Goal: Information Seeking & Learning: Learn about a topic

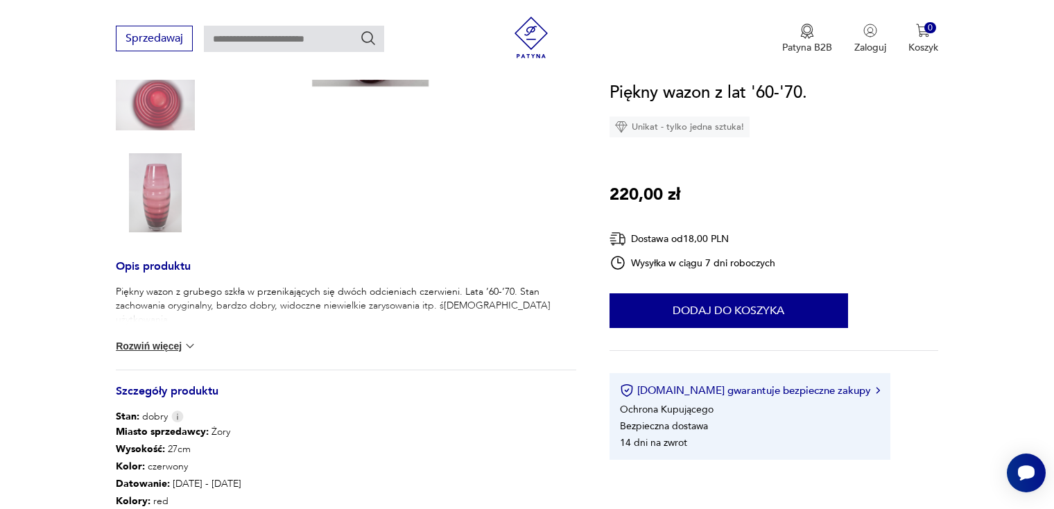
scroll to position [347, 0]
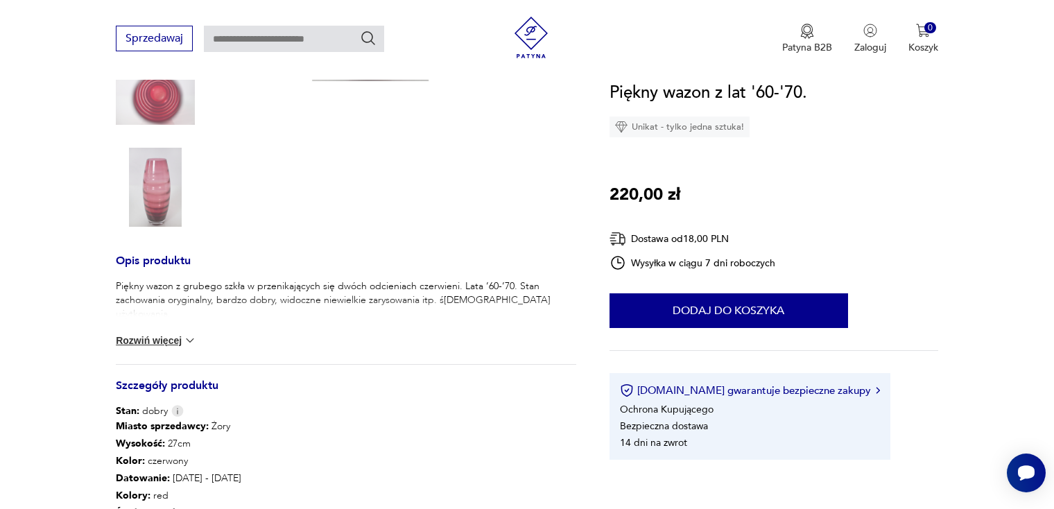
click at [173, 342] on button "Rozwiń więcej" at bounding box center [156, 340] width 80 height 14
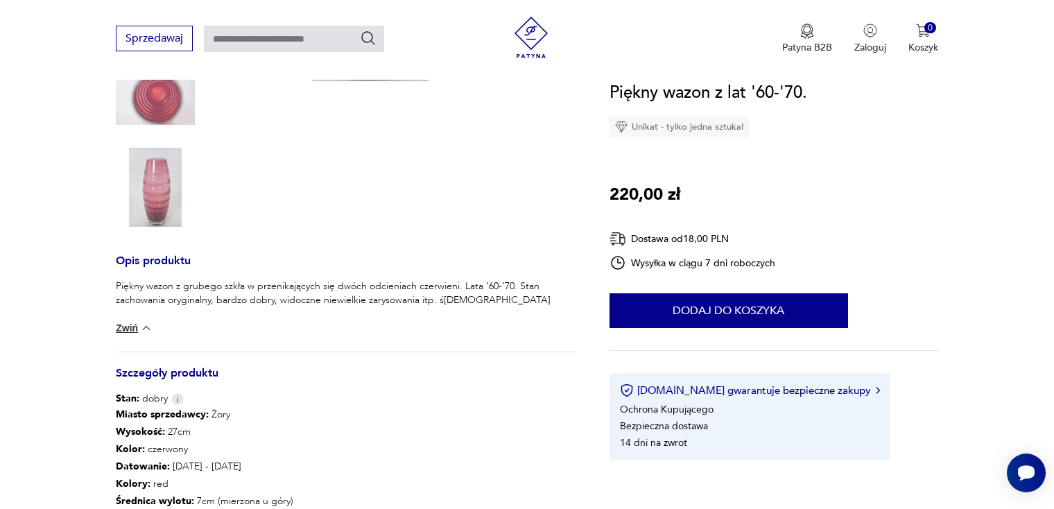
click at [142, 329] on img at bounding box center [146, 328] width 14 height 14
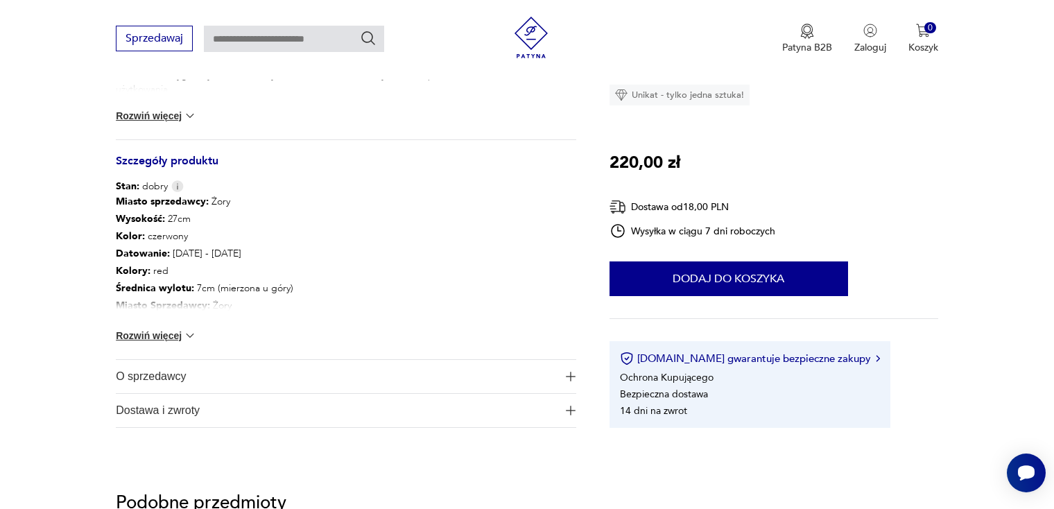
scroll to position [624, 0]
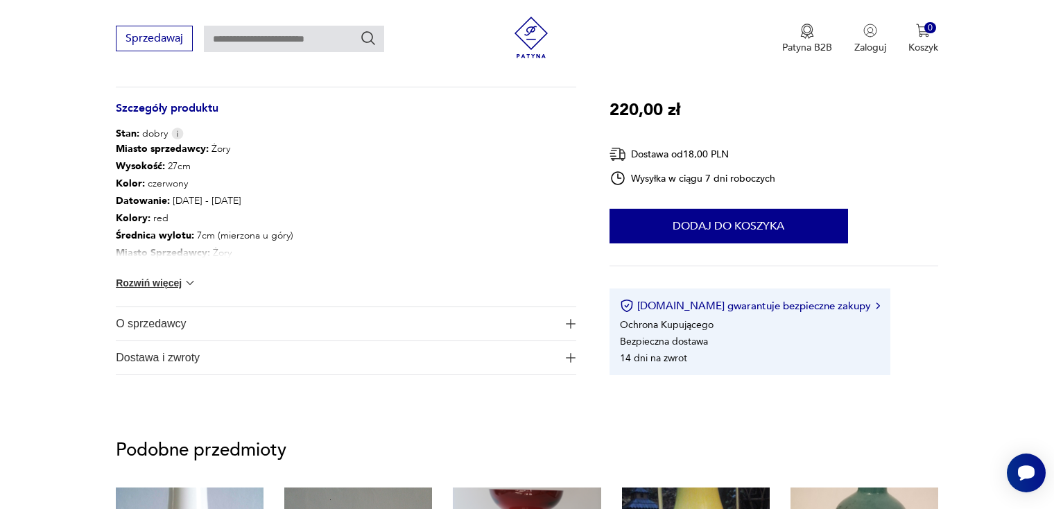
click at [162, 326] on span "O sprzedawcy" at bounding box center [336, 323] width 441 height 33
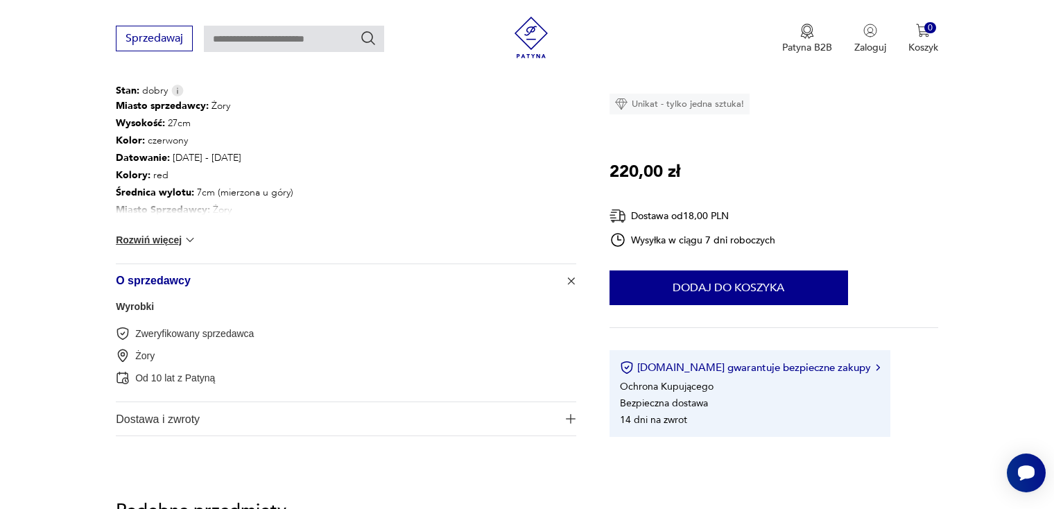
scroll to position [763, 0]
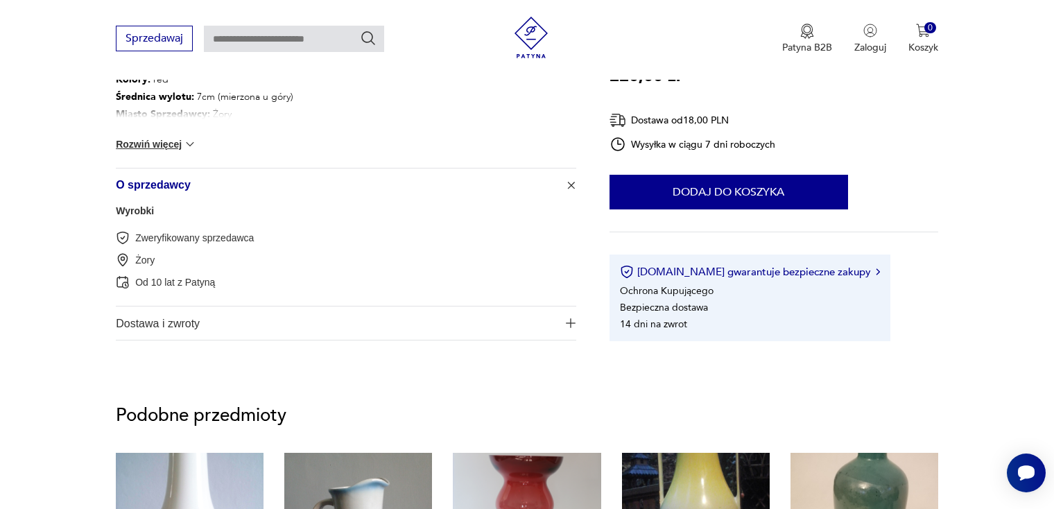
click at [160, 324] on span "Dostawa i zwroty" at bounding box center [336, 322] width 441 height 33
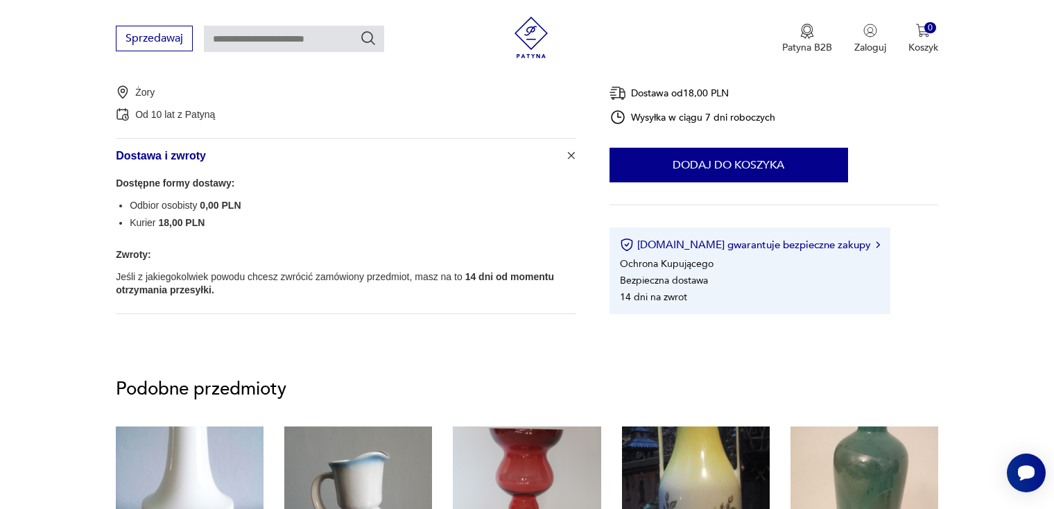
scroll to position [1040, 0]
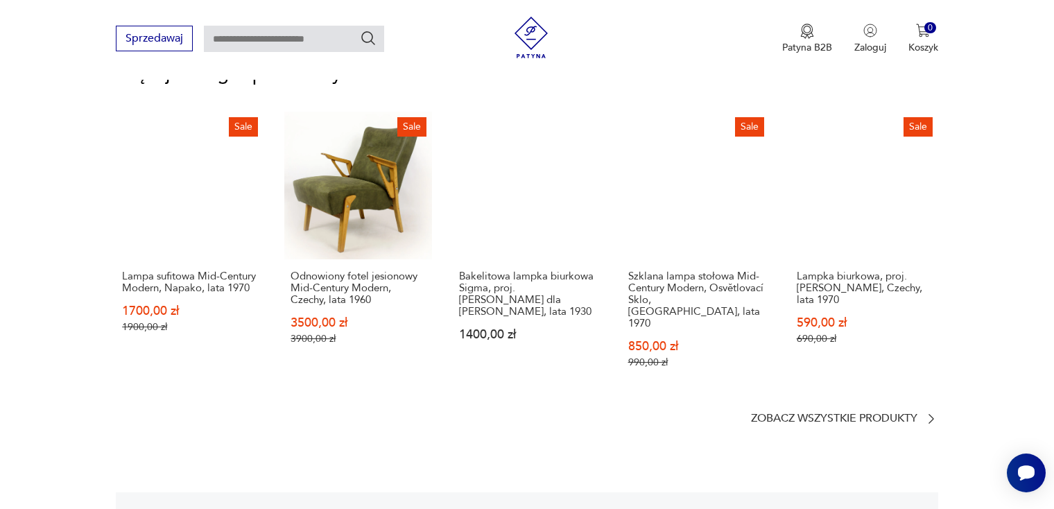
scroll to position [1802, 0]
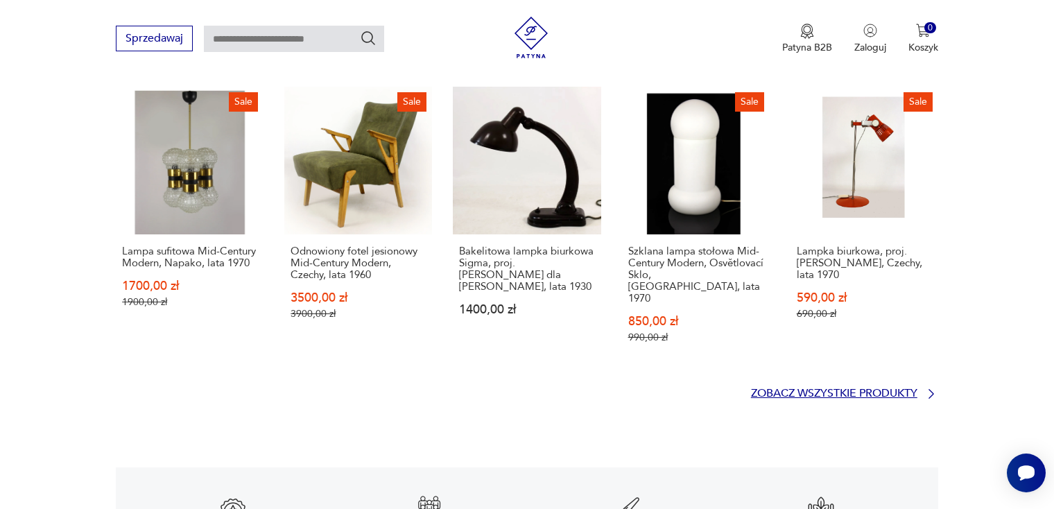
click at [844, 389] on p "Zobacz wszystkie produkty" at bounding box center [834, 393] width 166 height 9
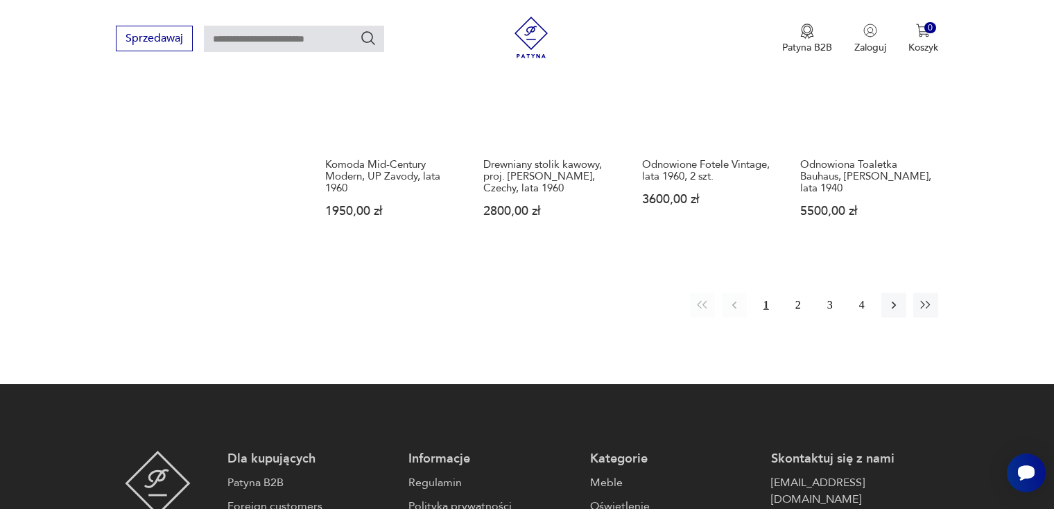
scroll to position [1387, 0]
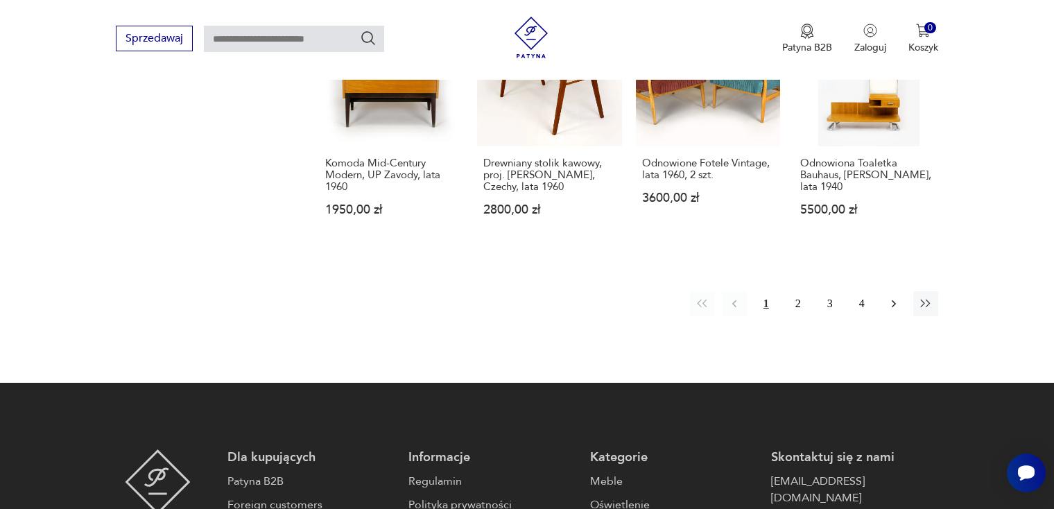
click at [894, 299] on icon "button" at bounding box center [894, 303] width 4 height 8
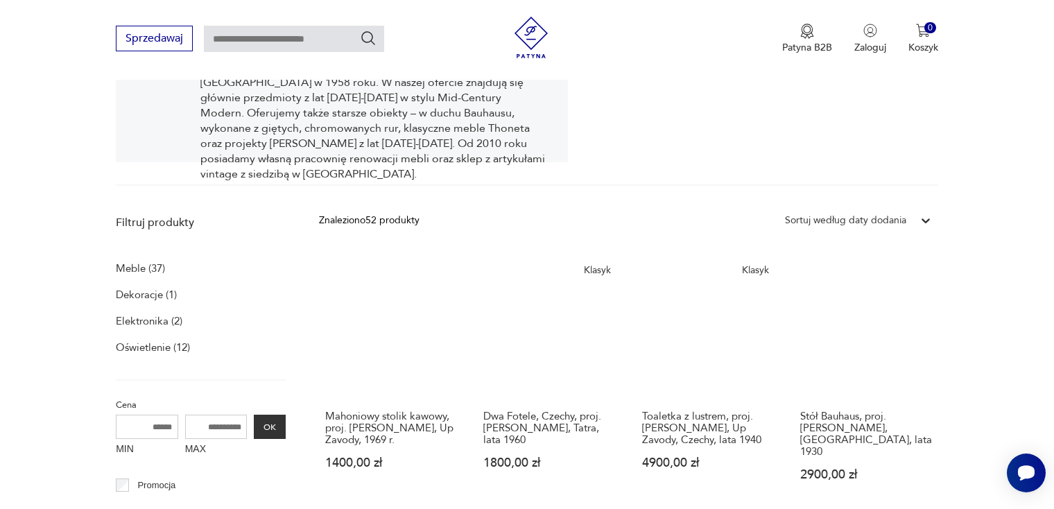
scroll to position [355, 0]
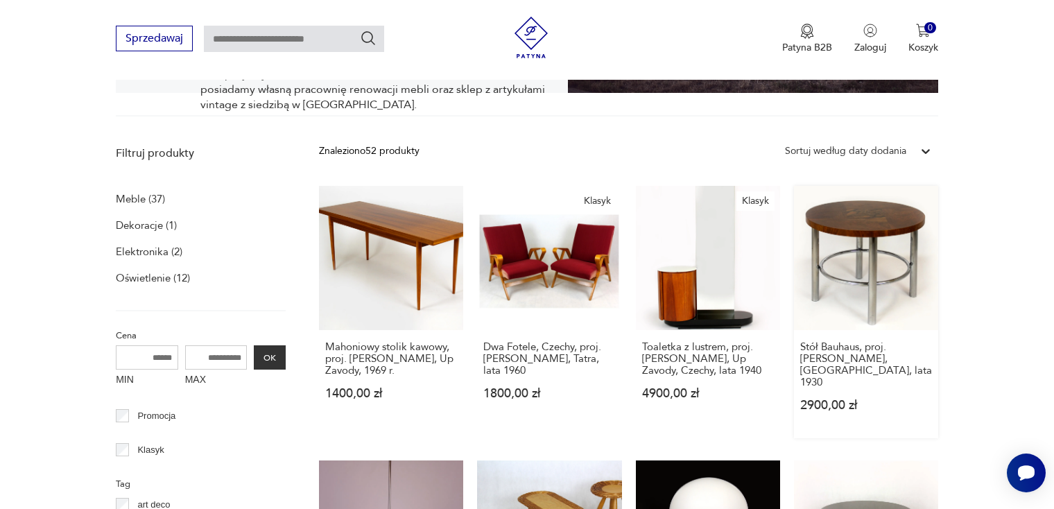
click at [871, 245] on link "Stół Bauhaus, proj. [PERSON_NAME], Czechy, lata 1930 2900,00 zł" at bounding box center [866, 312] width 144 height 252
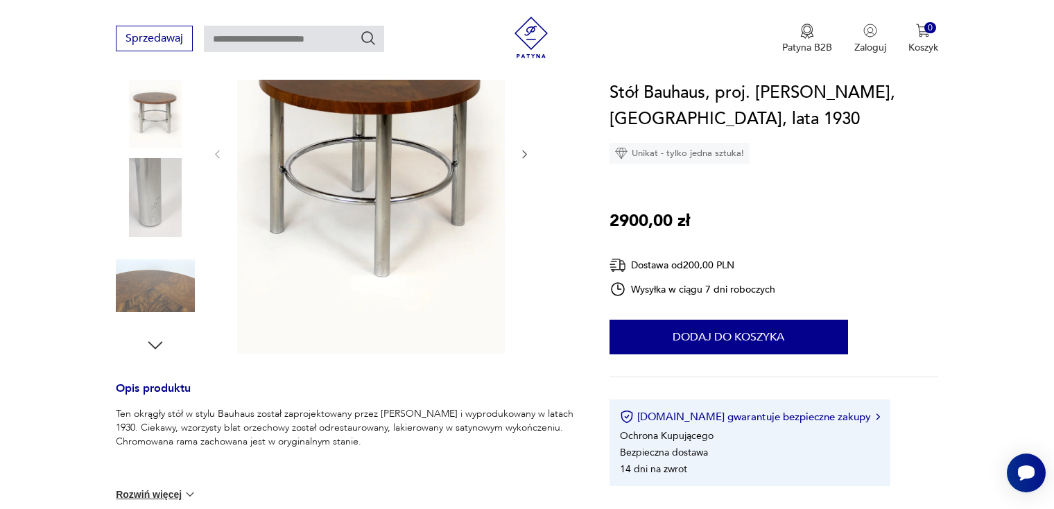
scroll to position [277, 0]
click at [166, 495] on button "Rozwiń więcej" at bounding box center [156, 494] width 80 height 14
click at [148, 467] on img at bounding box center [146, 469] width 14 height 14
click at [160, 349] on icon "button" at bounding box center [155, 344] width 21 height 21
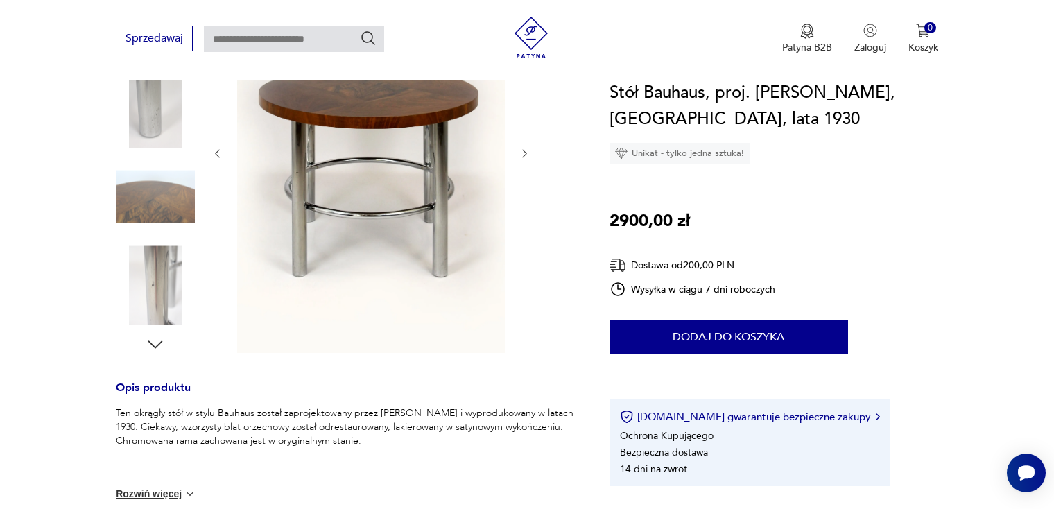
click at [160, 349] on icon "button" at bounding box center [155, 344] width 21 height 21
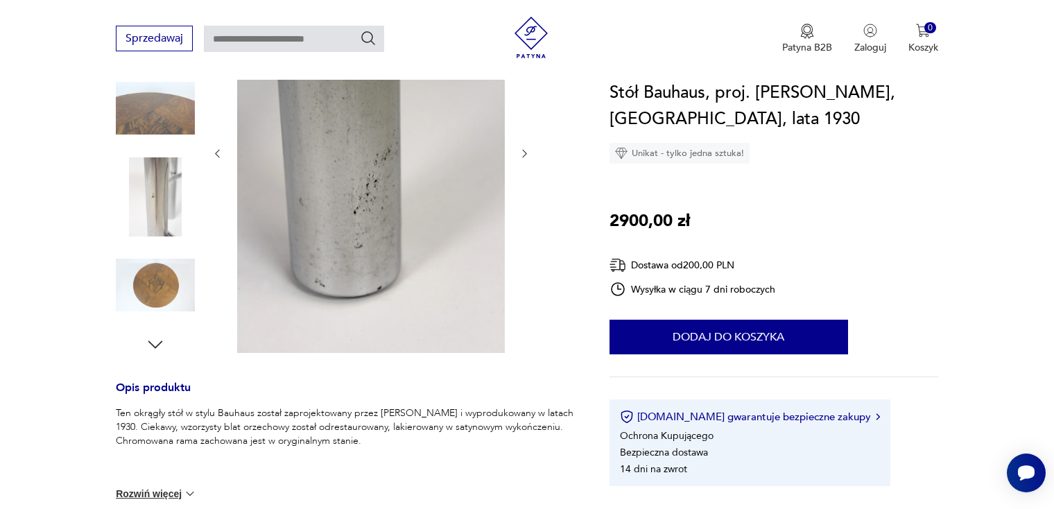
click at [160, 349] on icon "button" at bounding box center [155, 344] width 21 height 21
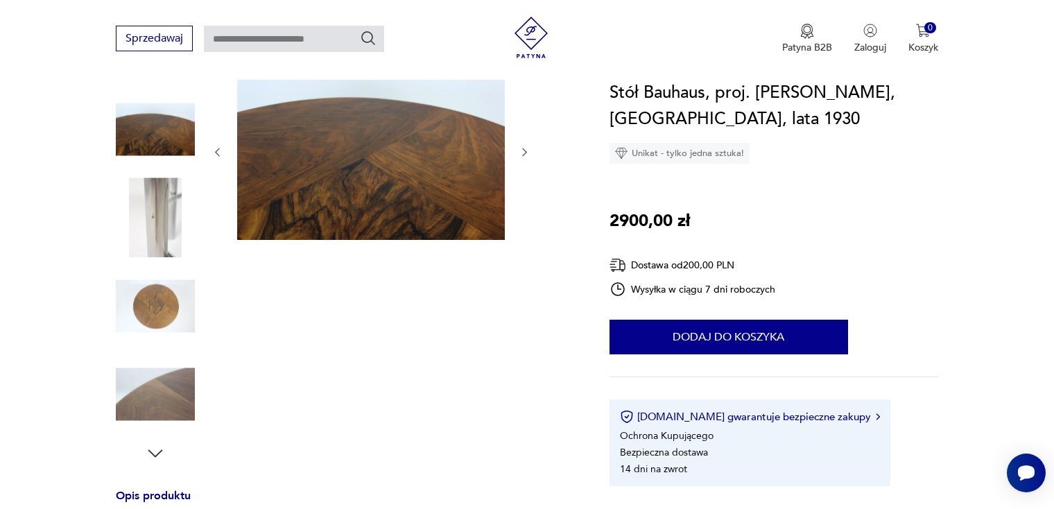
scroll to position [166, 0]
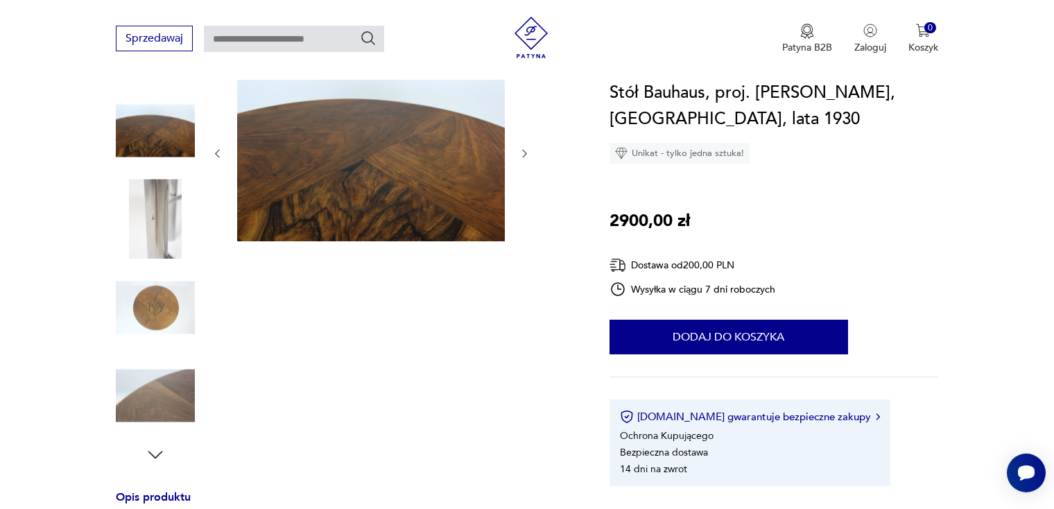
click at [160, 349] on div at bounding box center [155, 264] width 79 height 347
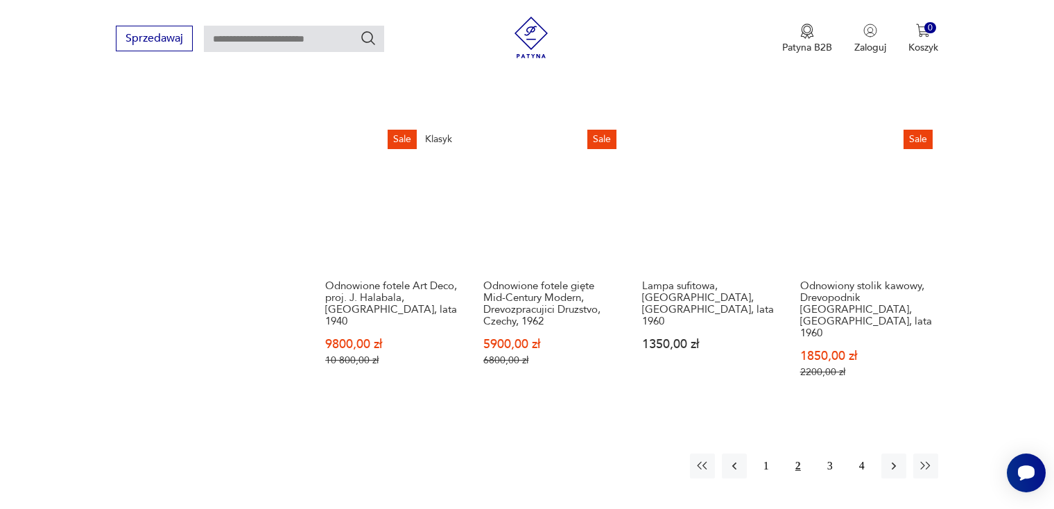
scroll to position [1256, 0]
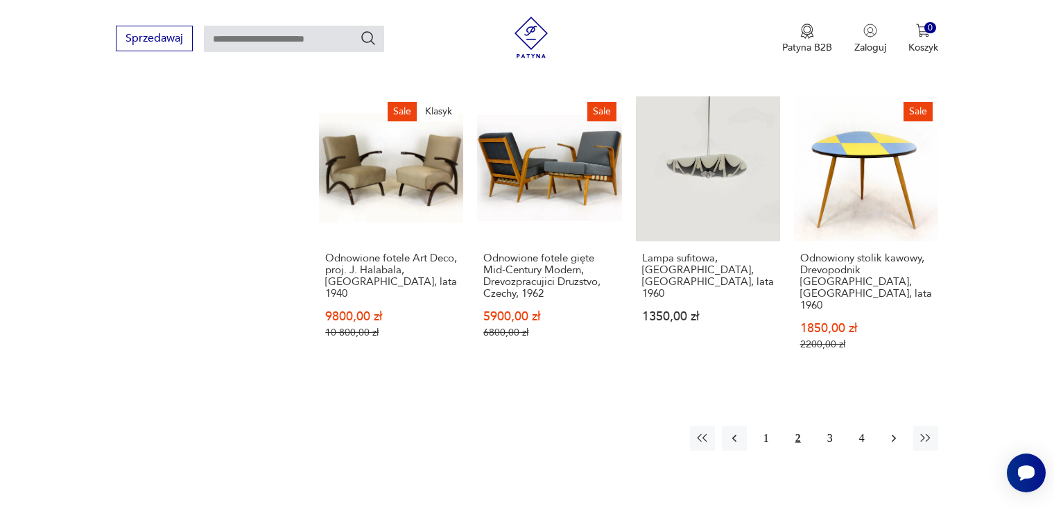
click at [892, 434] on icon "button" at bounding box center [894, 438] width 4 height 8
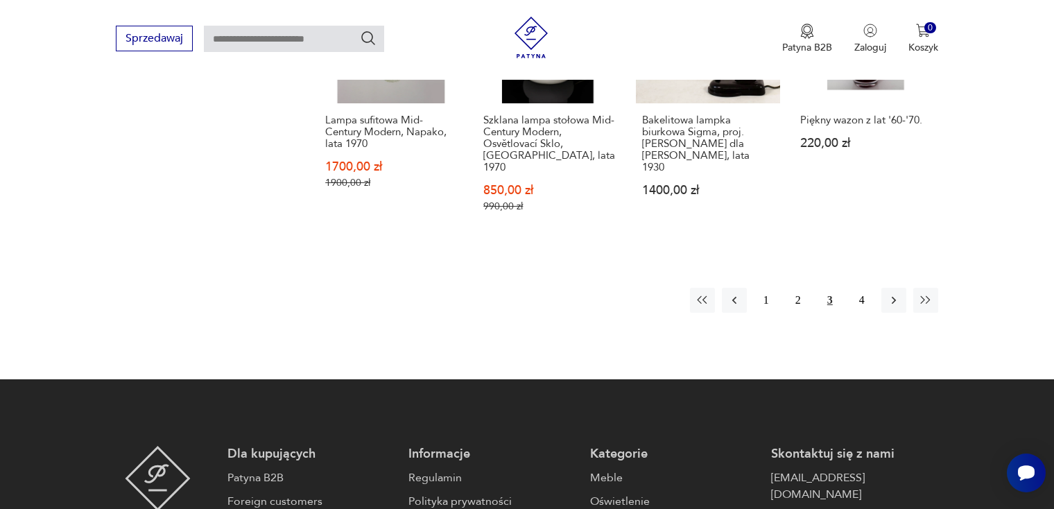
scroll to position [1464, 0]
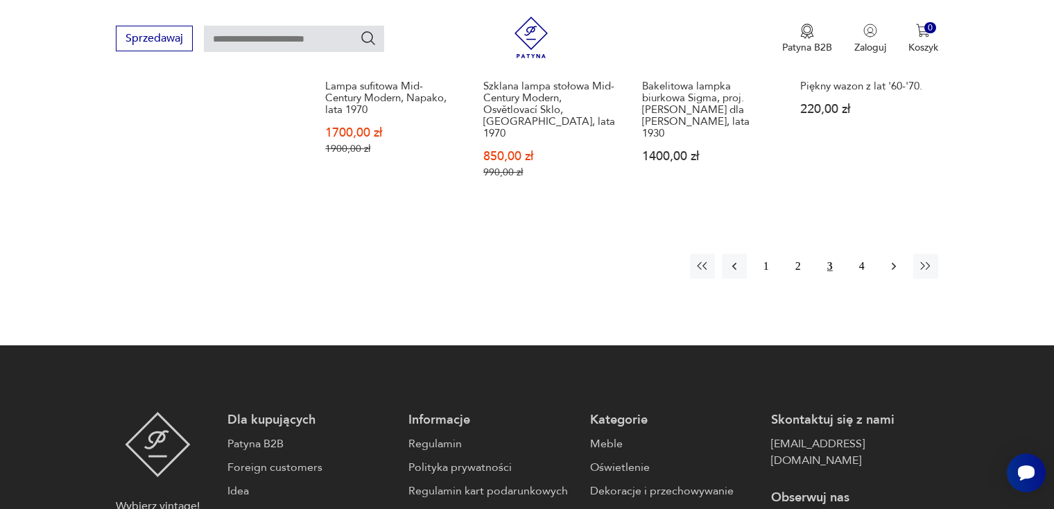
click at [890, 259] on icon "button" at bounding box center [894, 266] width 14 height 14
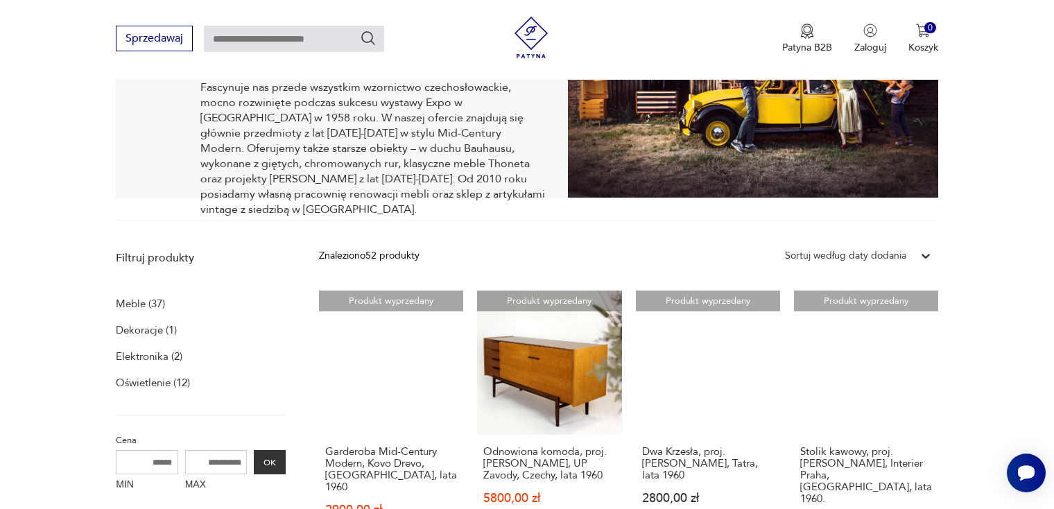
scroll to position [216, 0]
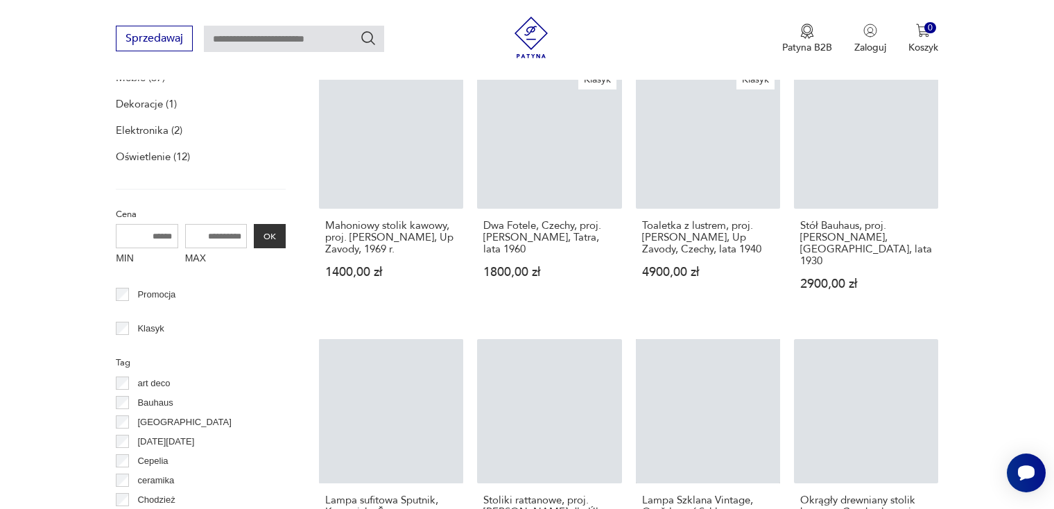
scroll to position [286, 0]
